Goal: Find specific page/section: Find specific page/section

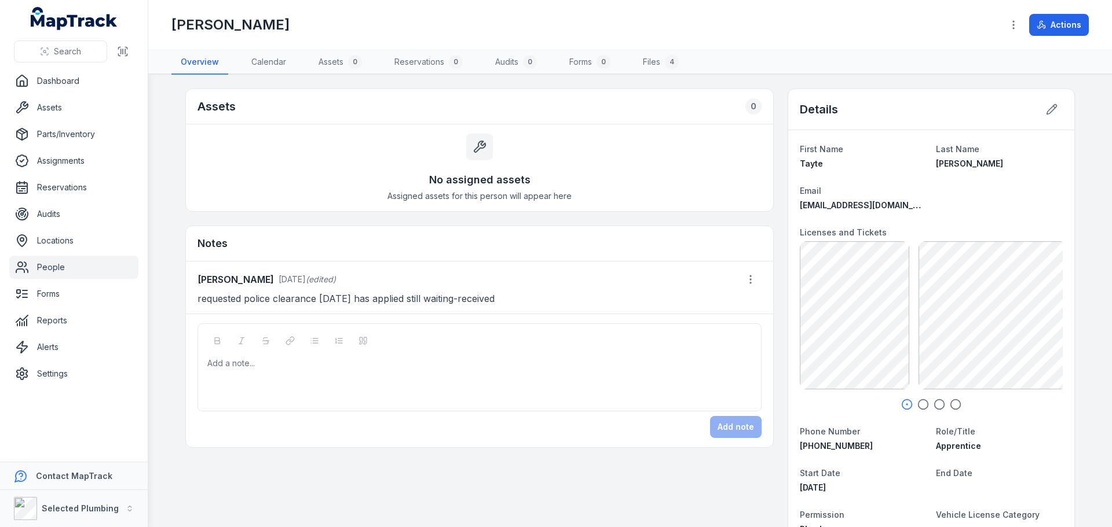
click at [56, 269] on link "People" at bounding box center [73, 267] width 129 height 23
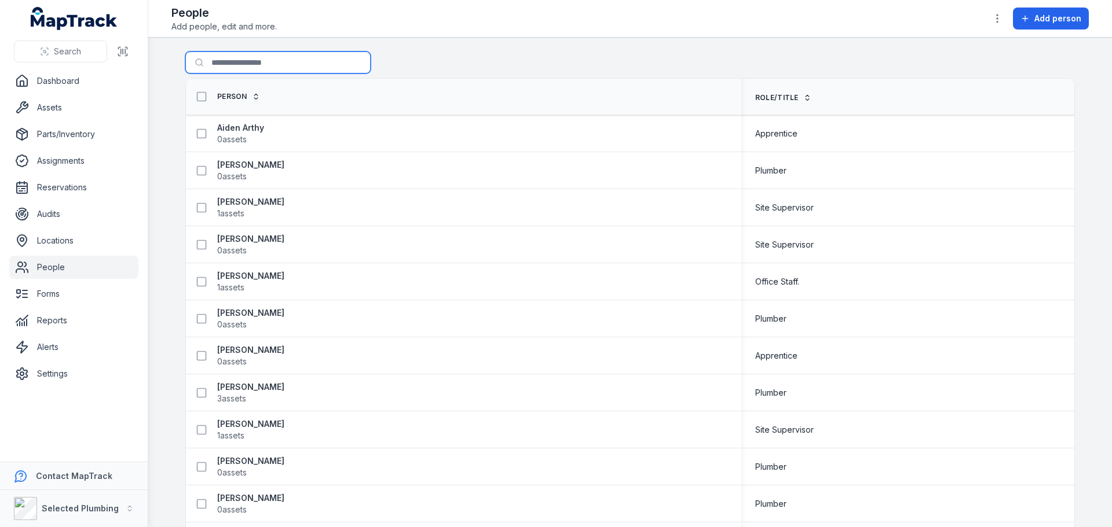
click at [245, 64] on input "Search for people" at bounding box center [277, 63] width 185 height 22
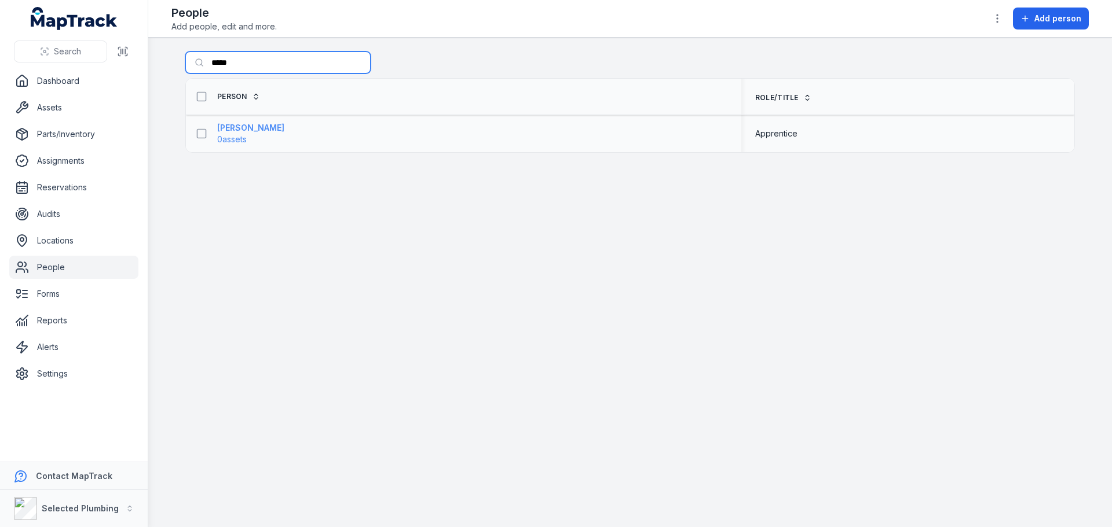
type input "*****"
click at [234, 126] on strong "[PERSON_NAME]" at bounding box center [250, 128] width 67 height 12
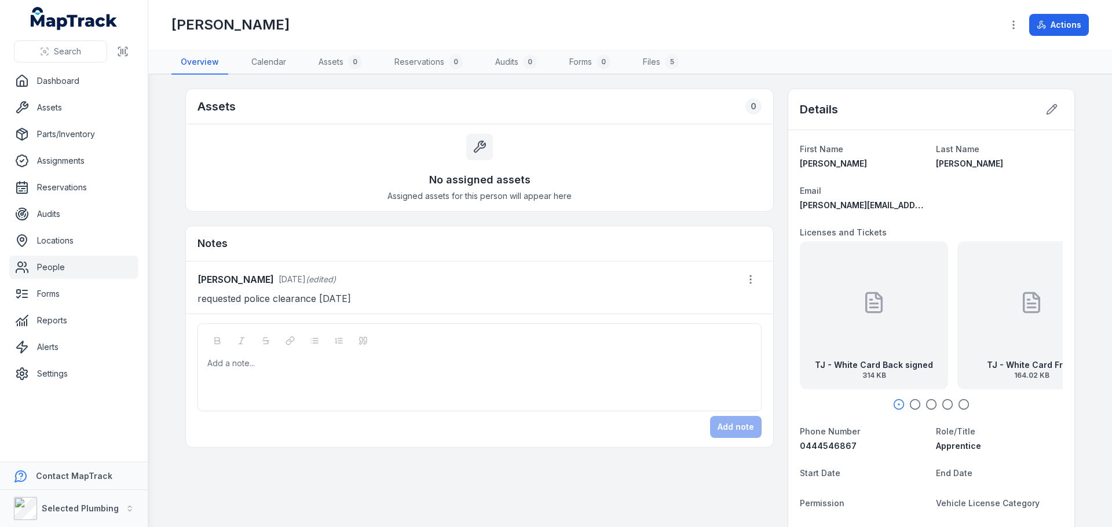
click at [887, 344] on div "TJ - White Card Back signed 314 KB" at bounding box center [873, 315] width 148 height 148
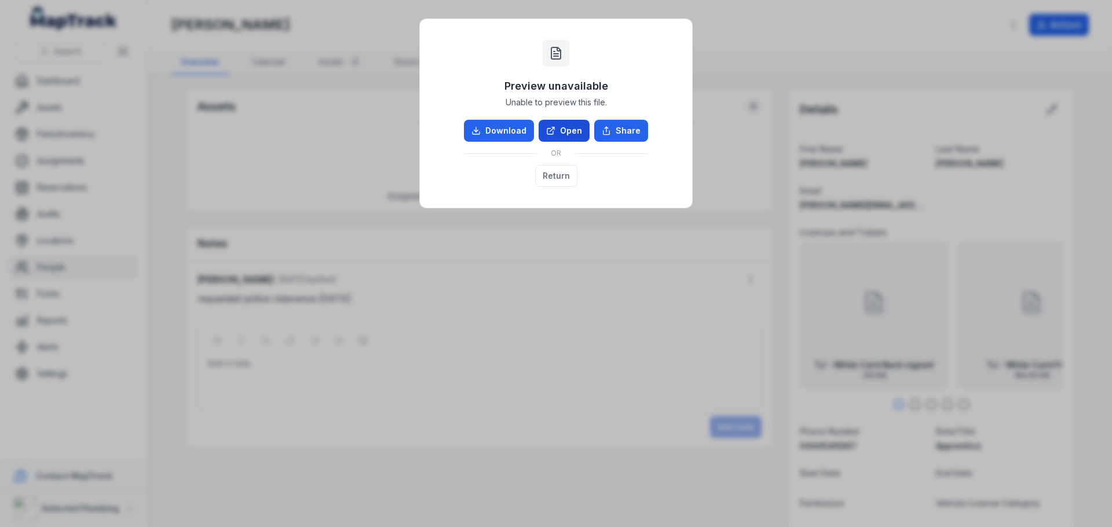
click at [574, 134] on link "Open" at bounding box center [563, 131] width 51 height 22
click at [566, 173] on button "Return" at bounding box center [556, 176] width 42 height 22
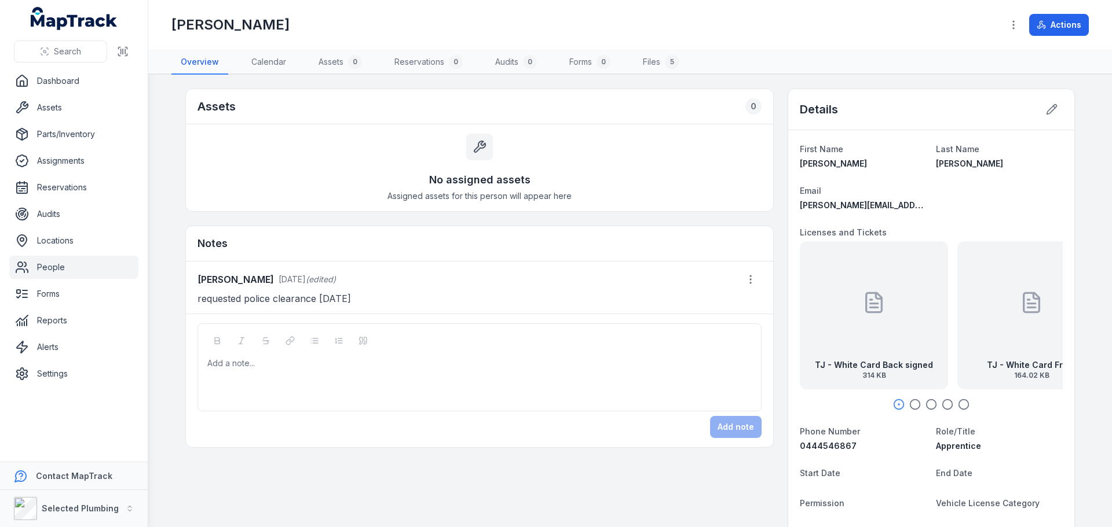
click at [1013, 340] on div "TJ - White Card Front 164.02 KB" at bounding box center [1031, 315] width 148 height 148
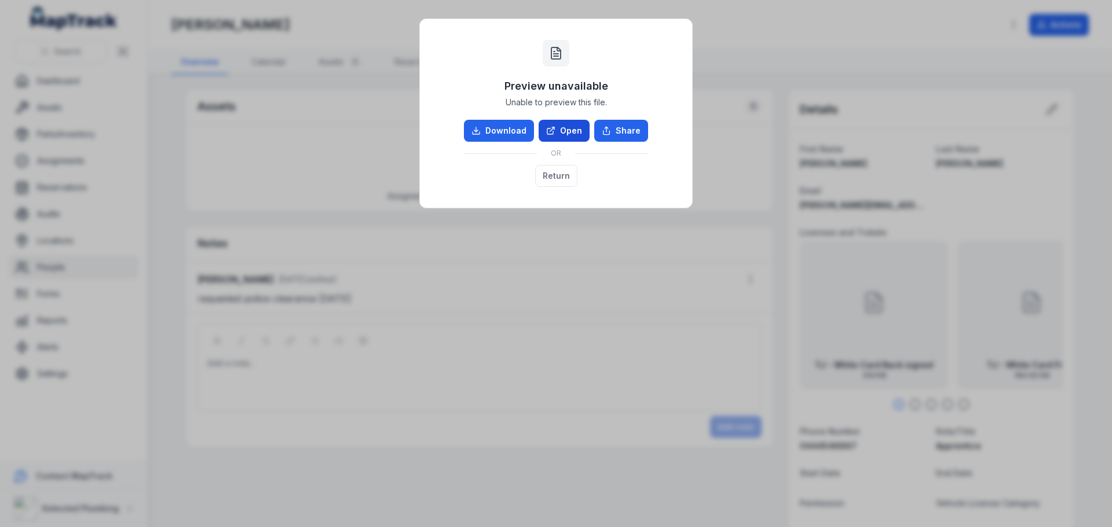
click at [564, 135] on link "Open" at bounding box center [563, 131] width 51 height 22
click at [552, 174] on button "Return" at bounding box center [556, 176] width 42 height 22
